Goal: Information Seeking & Learning: Learn about a topic

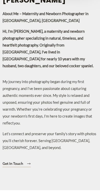
scroll to position [1228, 0]
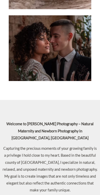
scroll to position [1228, 0]
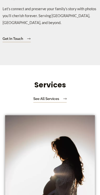
scroll to position [1228, 0]
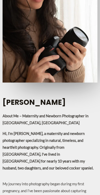
scroll to position [1228, 0]
